Goal: Check status: Check status

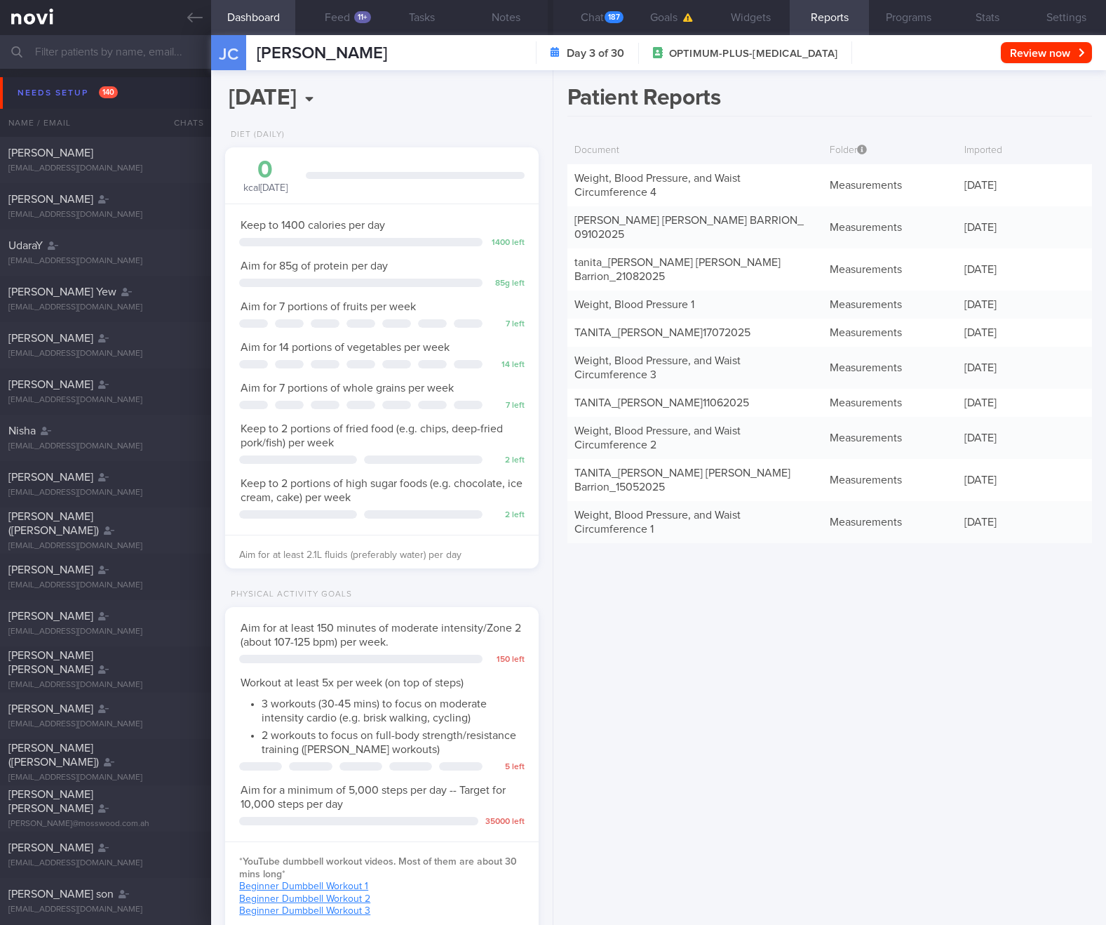
select select "9"
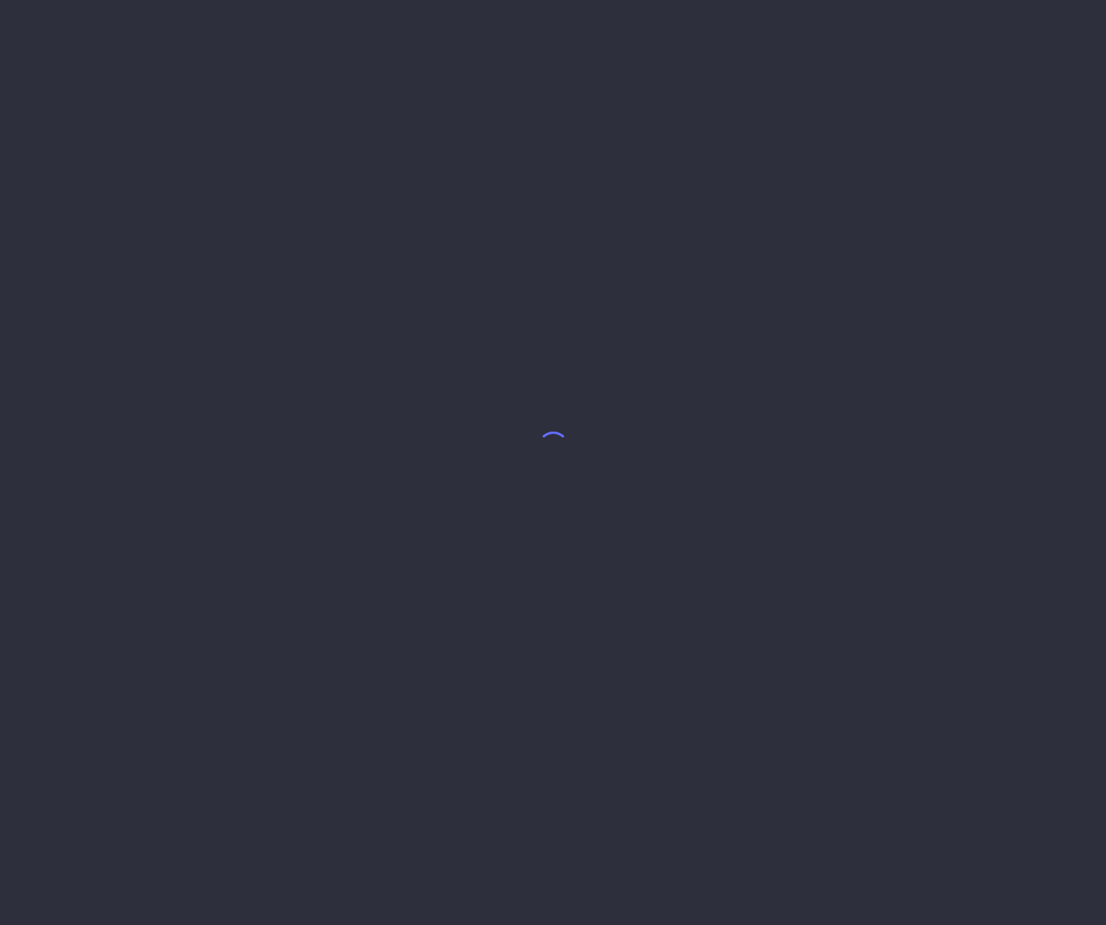
select select "9"
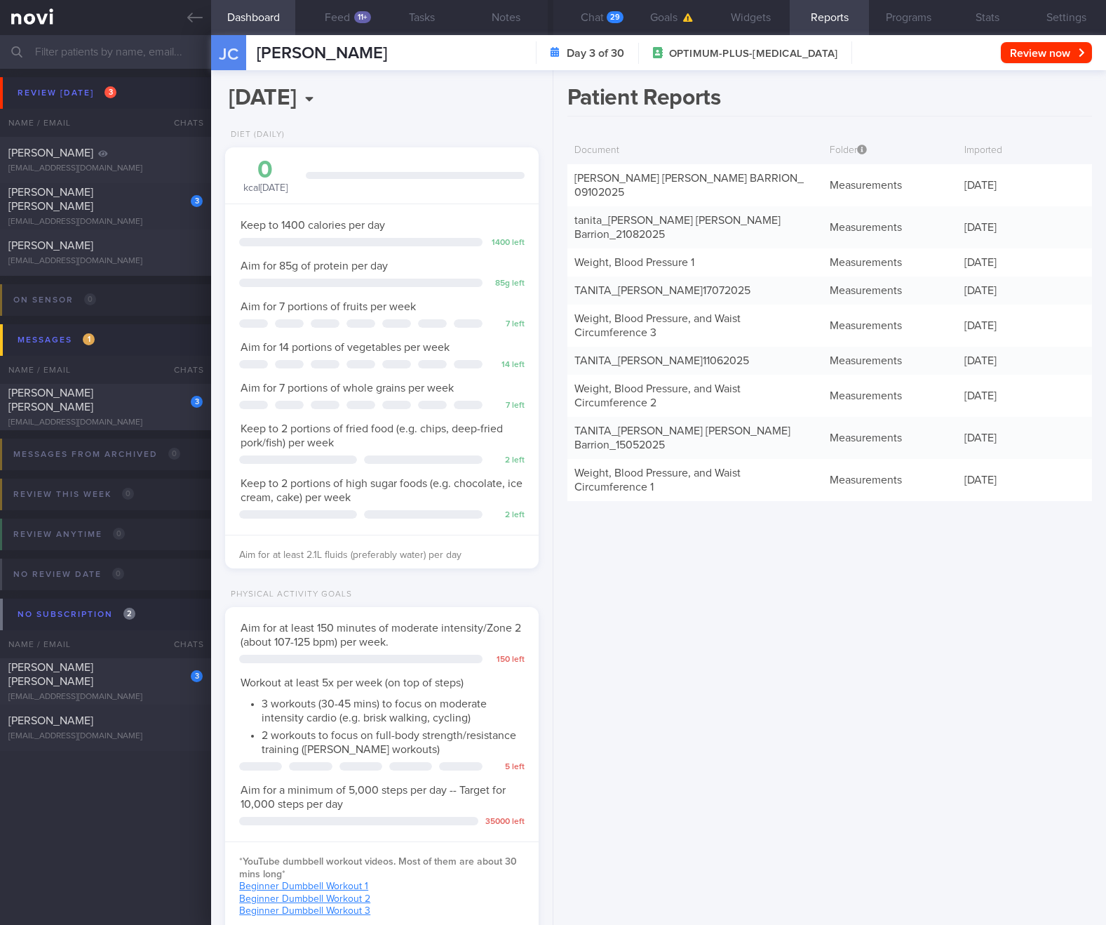
scroll to position [159, 278]
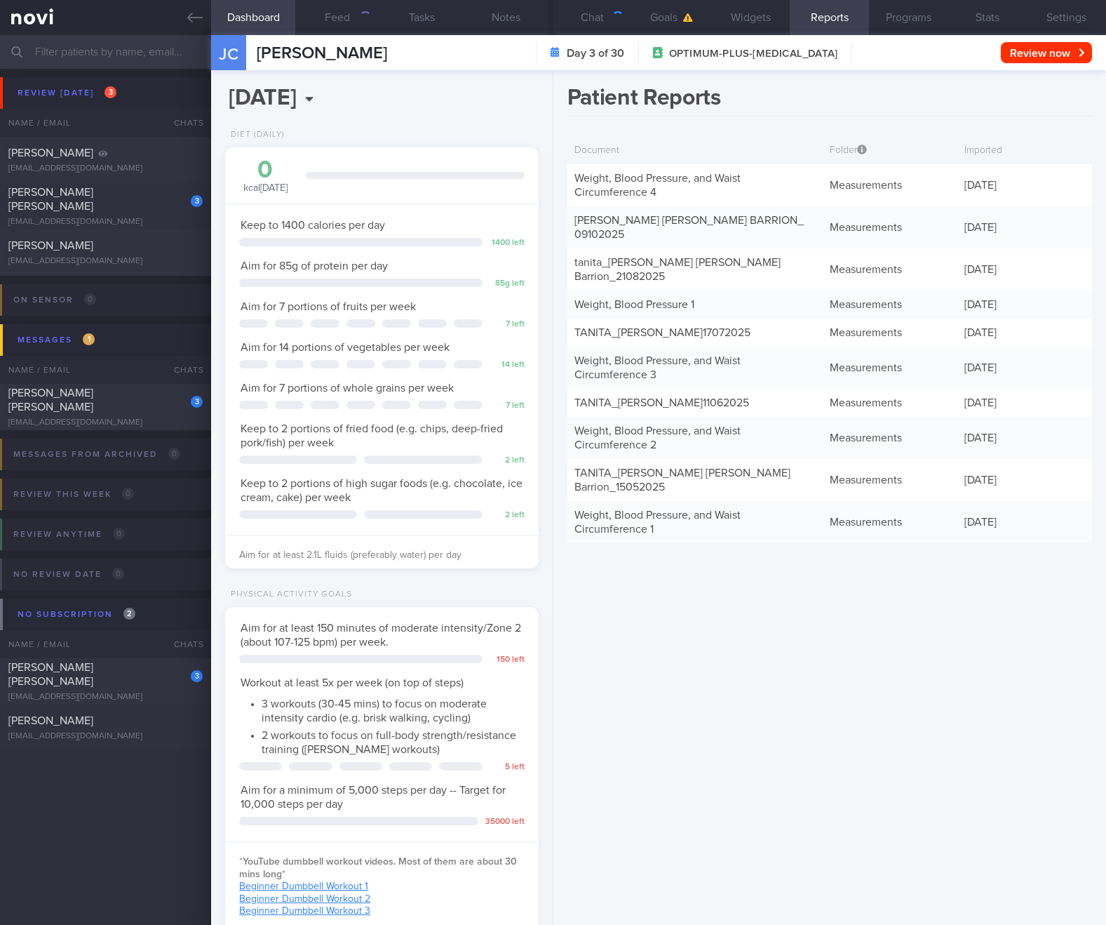
select select "9"
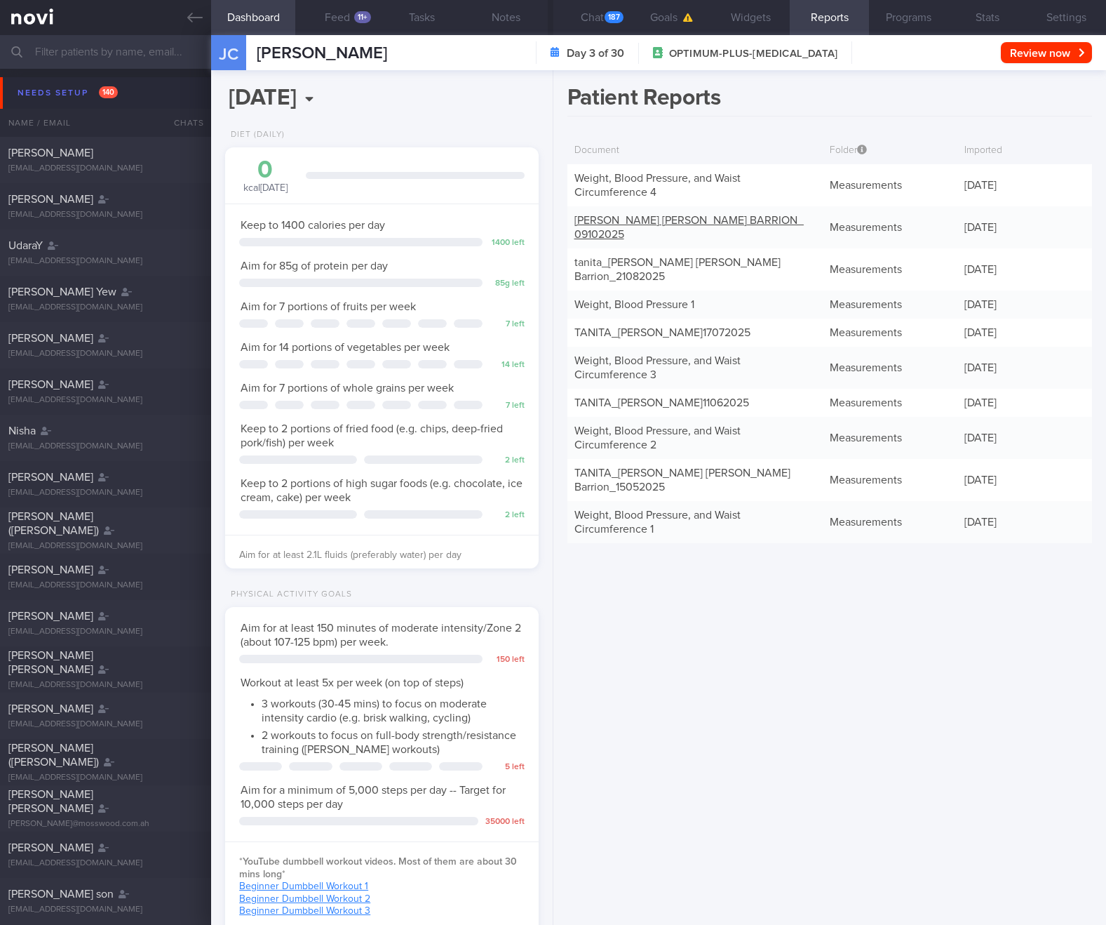
click at [608, 222] on link "TANITA -JULIE ANN-ARCELIE CHENG BARRION_ 09102025" at bounding box center [689, 227] width 229 height 25
click at [636, 193] on link "Weight, Blood Pressure, and Waist Circumference 4" at bounding box center [658, 185] width 166 height 25
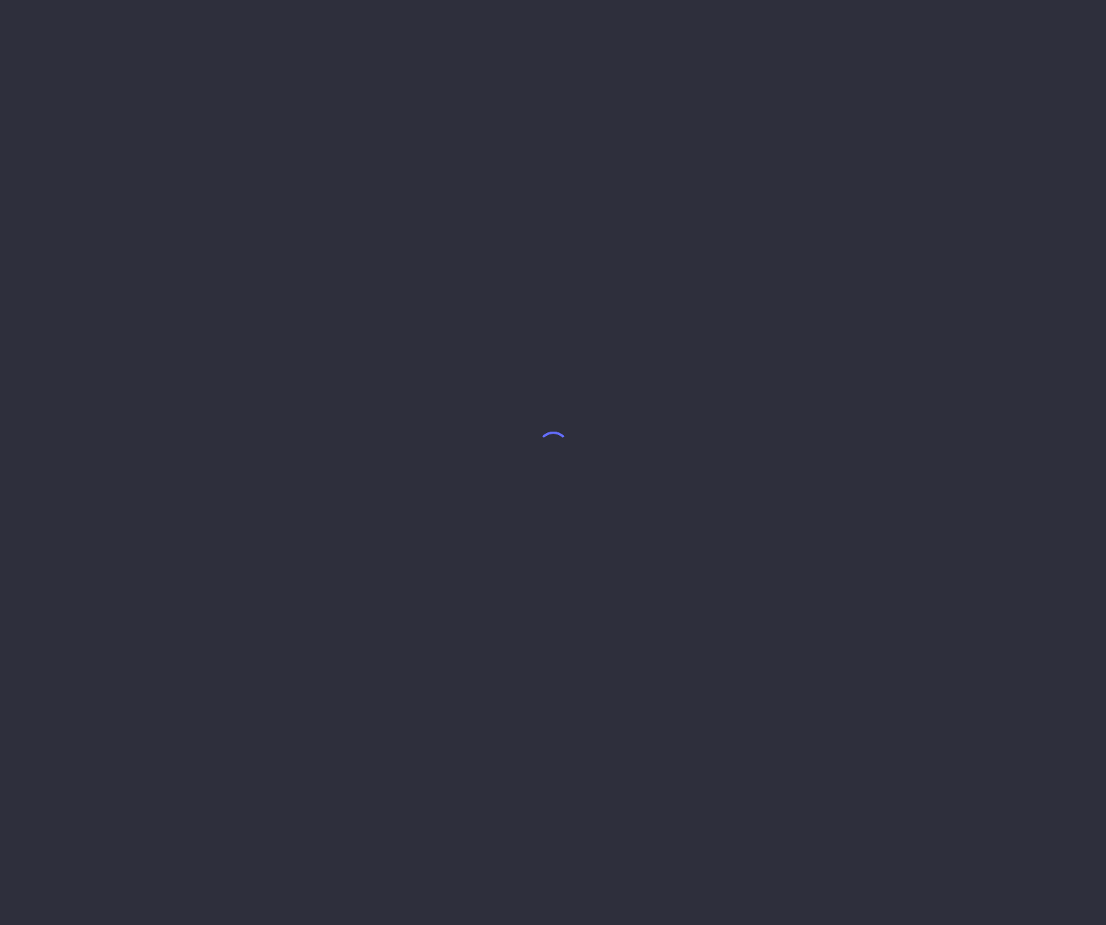
select select "9"
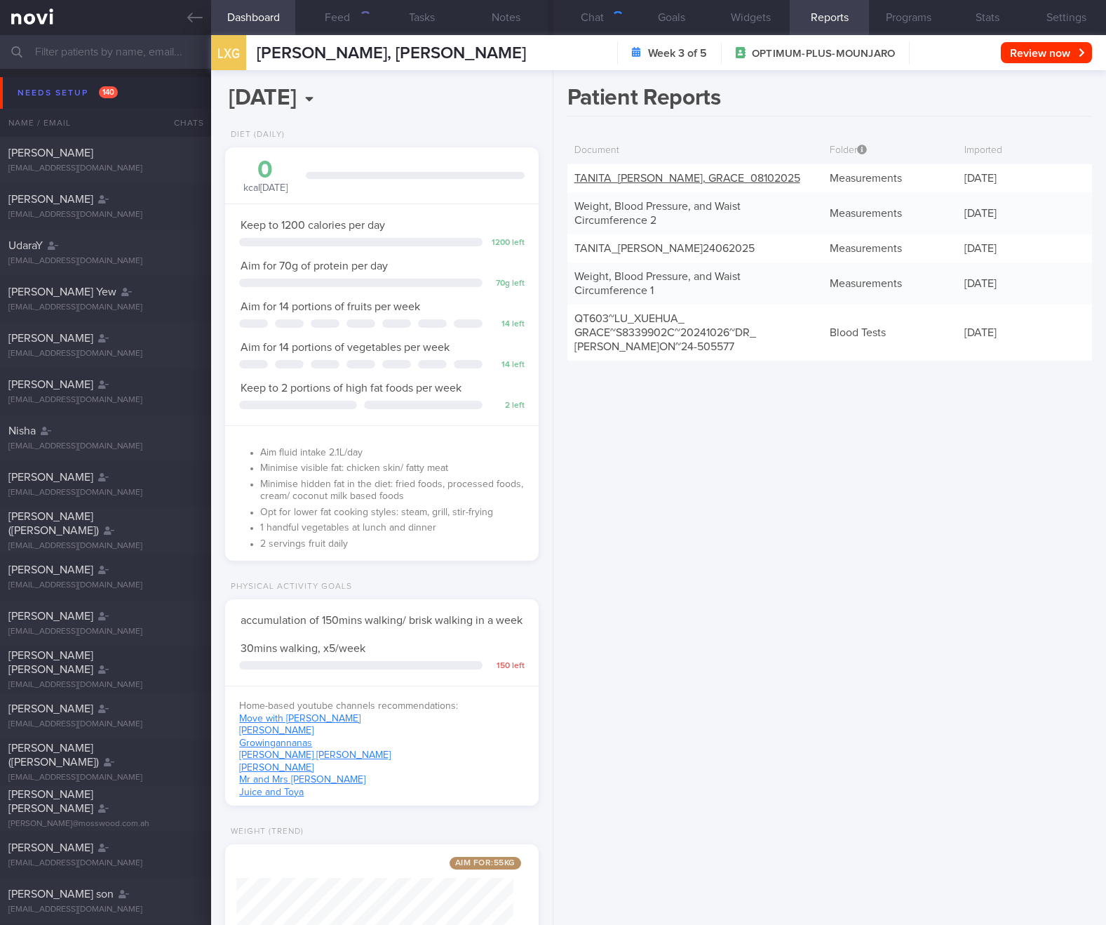
scroll to position [159, 278]
click at [631, 182] on link "TANITA_ LU XUEHUA, GRACE_ 08102025" at bounding box center [688, 178] width 226 height 11
click at [631, 207] on link "Weight, Blood Pressure, and Waist Circumference 2" at bounding box center [658, 213] width 166 height 25
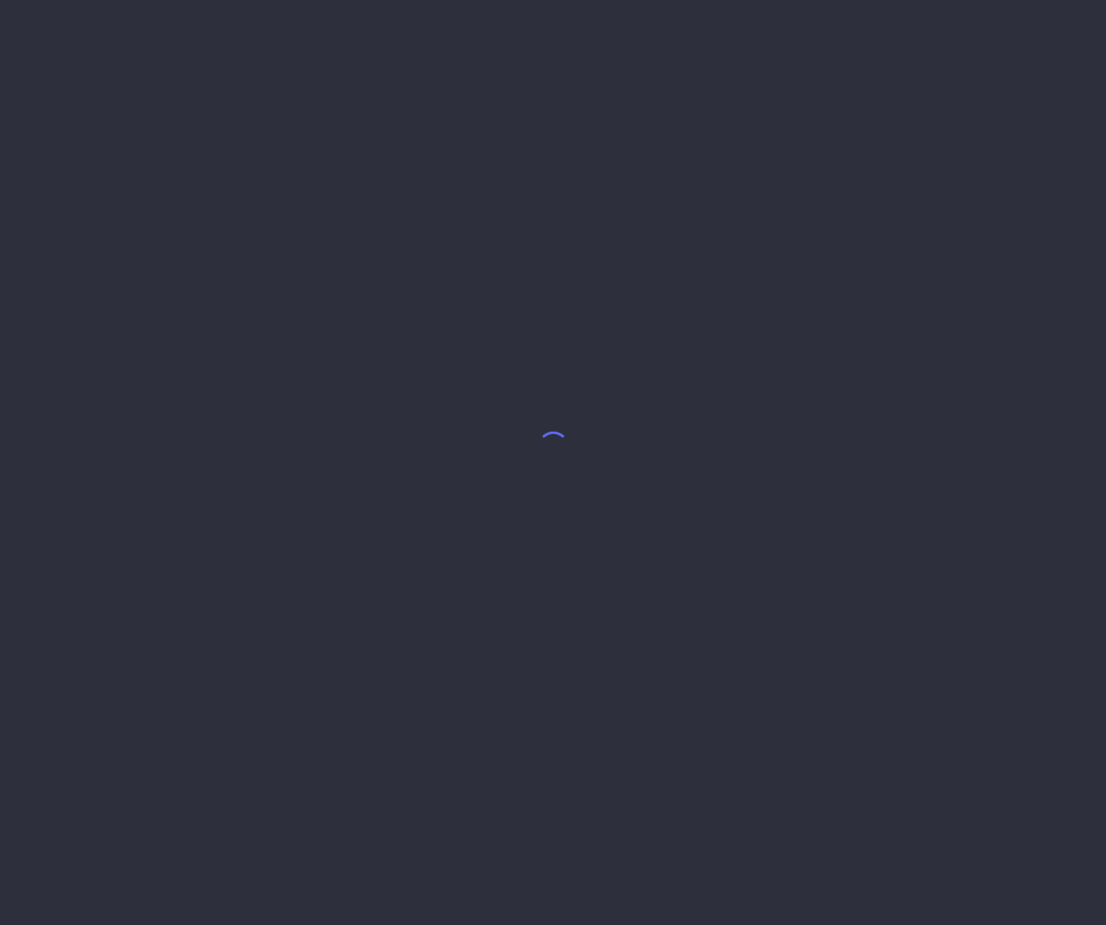
select select "9"
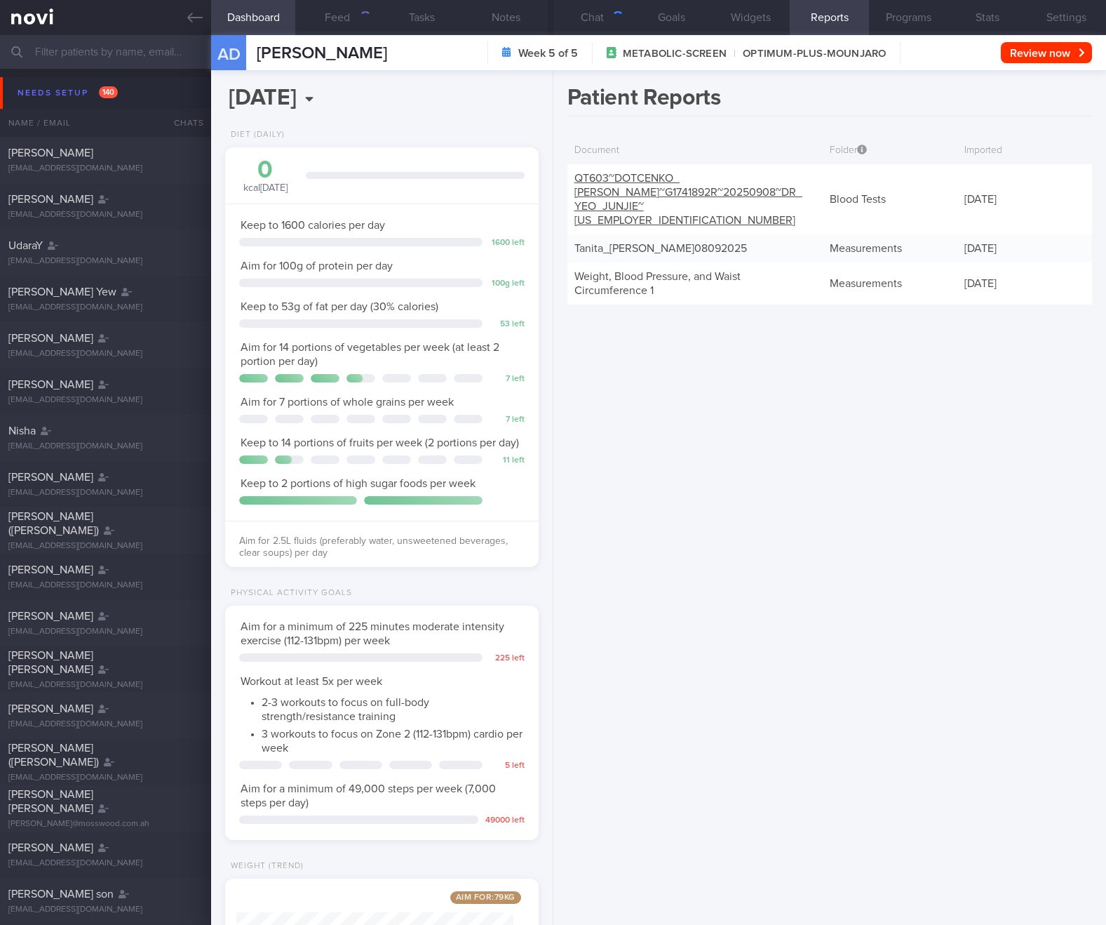
scroll to position [159, 278]
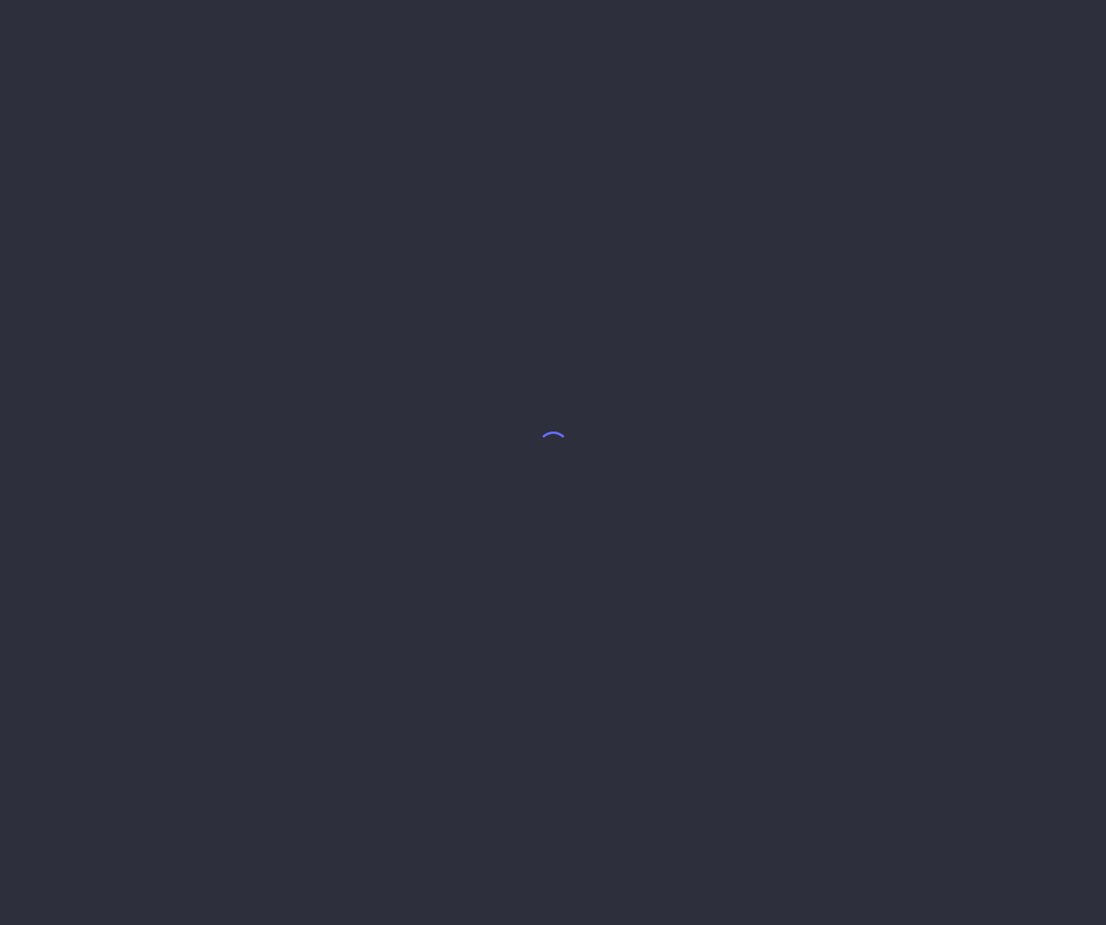
select select "9"
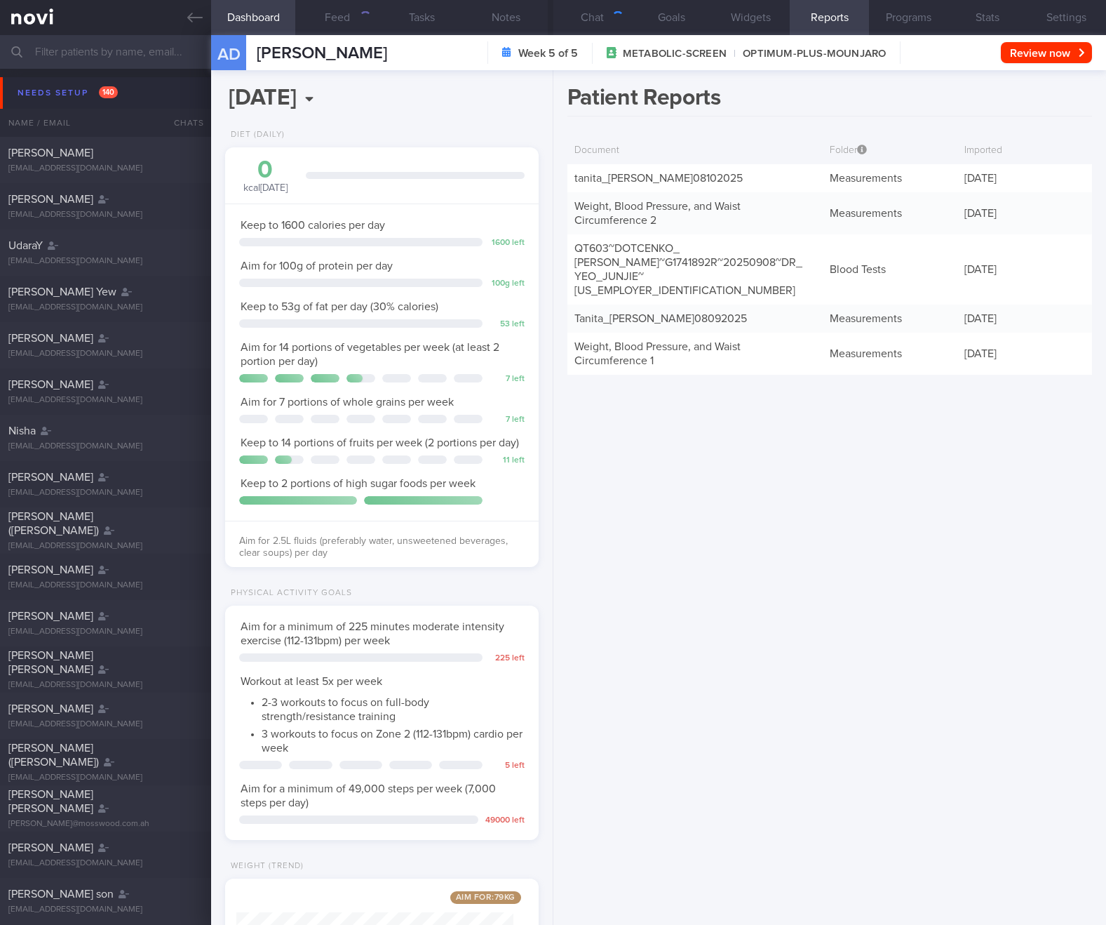
scroll to position [159, 278]
click at [648, 180] on link "tanita_ [PERSON_NAME] 08102025" at bounding box center [659, 178] width 168 height 11
click at [645, 206] on link "Weight, Blood Pressure, and Waist Circumference 2" at bounding box center [658, 213] width 166 height 25
